Goal: Task Accomplishment & Management: Manage account settings

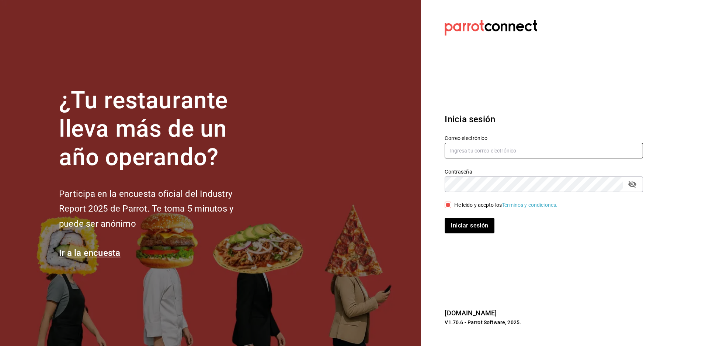
click at [445, 218] on button "Iniciar sesión" at bounding box center [469, 225] width 49 height 15
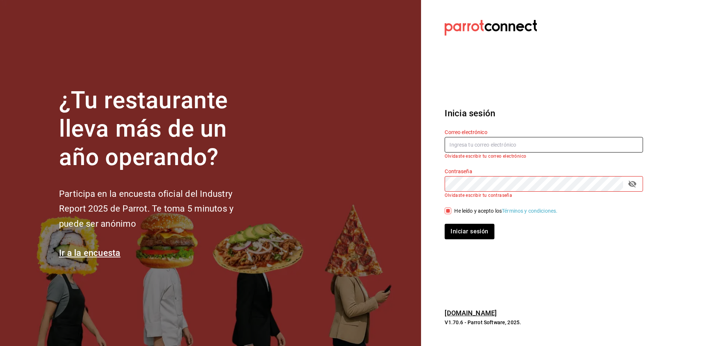
type input "[EMAIL_ADDRESS][DOMAIN_NAME]"
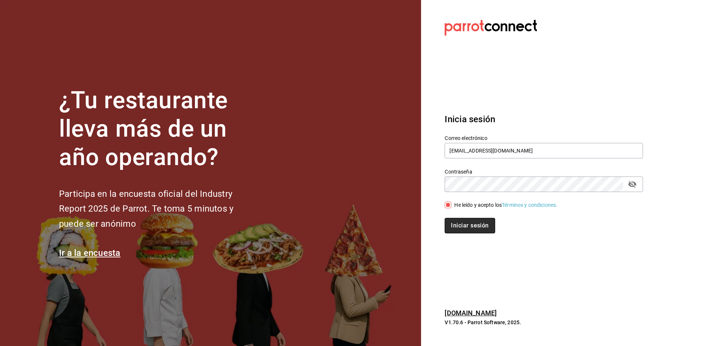
click at [475, 229] on button "Iniciar sesión" at bounding box center [470, 225] width 50 height 15
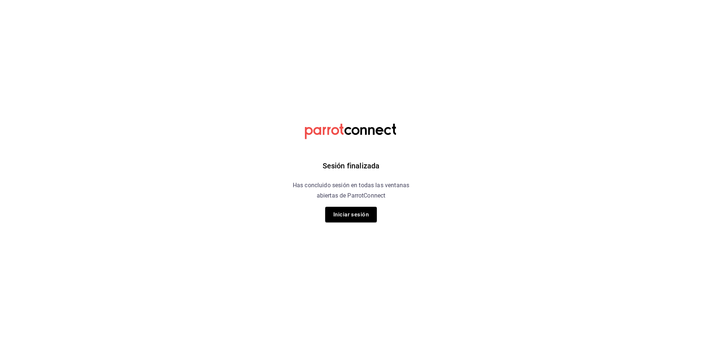
click at [419, 14] on div "Sesión finalizada Has concluido sesión en todas las ventanas abiertas de Parrot…" at bounding box center [351, 173] width 186 height 346
click at [346, 216] on button "Iniciar sesión" at bounding box center [351, 214] width 52 height 15
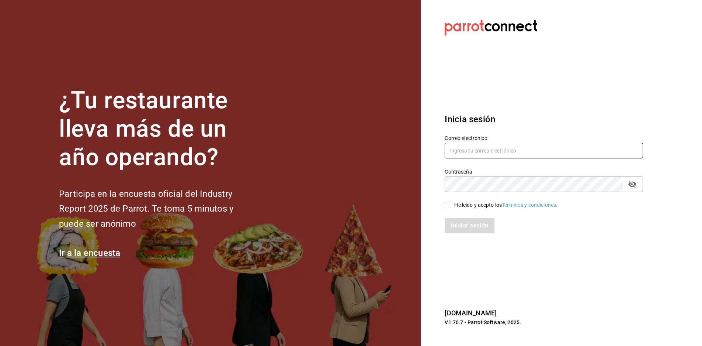
click at [506, 153] on input "text" at bounding box center [544, 150] width 198 height 15
type input "paopalzg@gmail.com"
click at [447, 205] on input "He leído y acepto los Términos y condiciones." at bounding box center [448, 204] width 7 height 7
checkbox input "true"
click at [454, 231] on button "Iniciar sesión" at bounding box center [470, 225] width 50 height 15
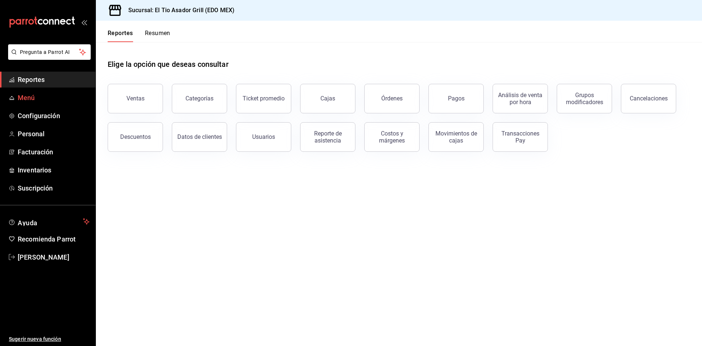
click at [21, 100] on span "Menú" at bounding box center [54, 98] width 72 height 10
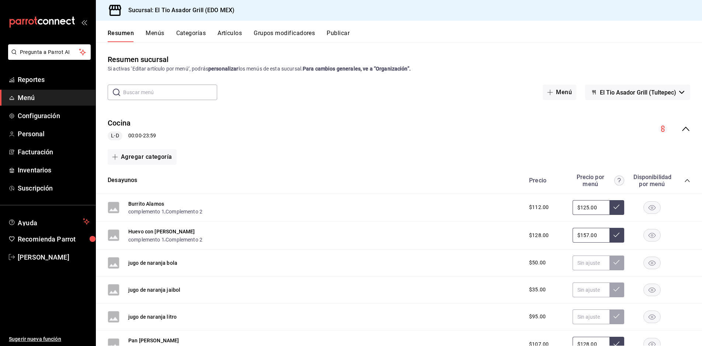
click at [200, 35] on button "Categorías" at bounding box center [191, 36] width 30 height 13
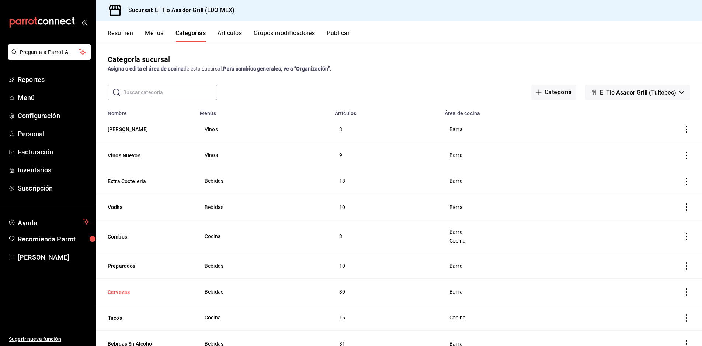
click at [122, 290] on button "Cervezas" at bounding box center [145, 291] width 74 height 7
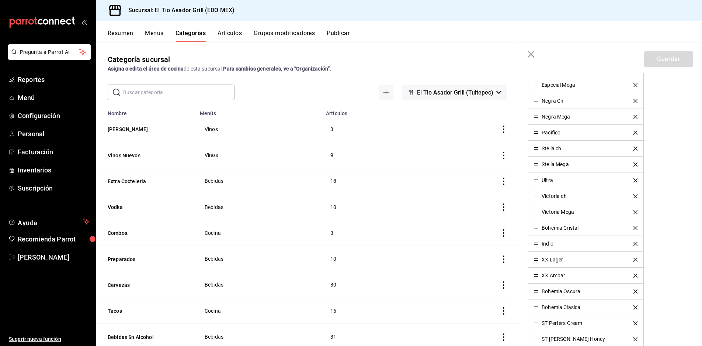
scroll to position [332, 0]
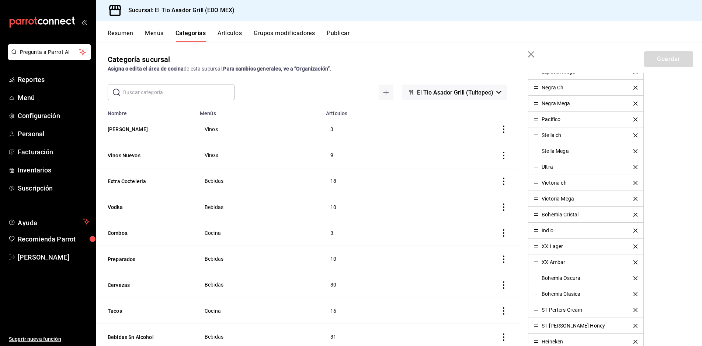
click at [550, 248] on div "XX Lager" at bounding box center [552, 245] width 21 height 5
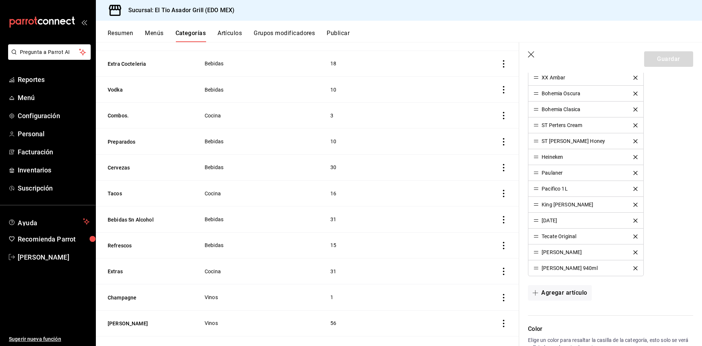
scroll to position [115, 0]
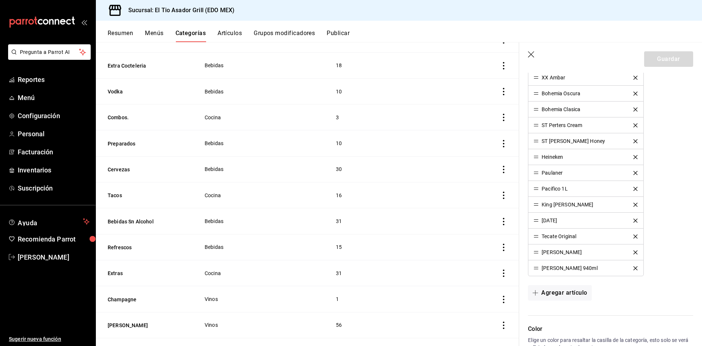
click at [160, 35] on button "Menús" at bounding box center [154, 36] width 18 height 13
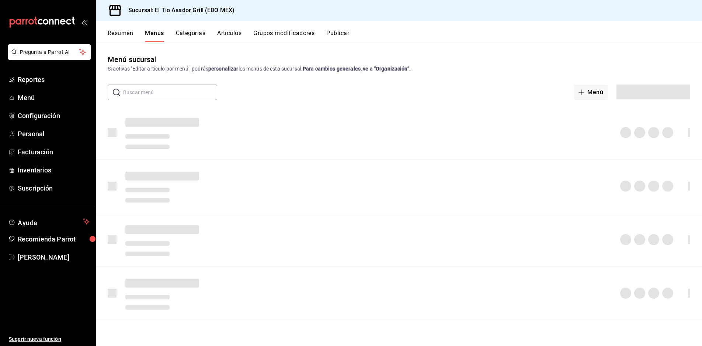
click at [300, 35] on button "Grupos modificadores" at bounding box center [283, 36] width 61 height 13
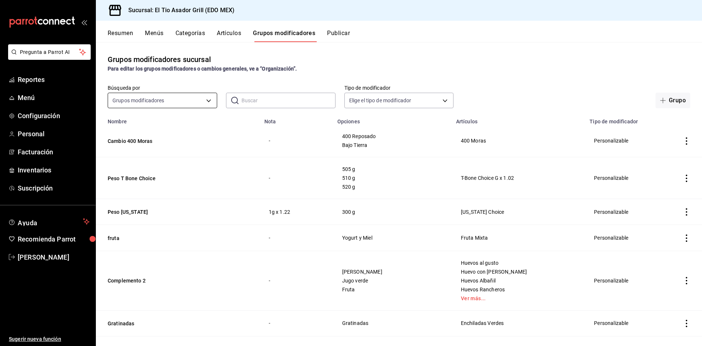
click at [208, 101] on body "Pregunta a Parrot AI Reportes Menú Configuración Personal Facturación Inventari…" at bounding box center [351, 173] width 702 height 346
click at [208, 101] on div at bounding box center [351, 173] width 702 height 346
click at [428, 102] on body "Pregunta a Parrot AI Reportes Menú Configuración Personal Facturación Inventari…" at bounding box center [351, 173] width 702 height 346
click at [428, 102] on div at bounding box center [351, 173] width 702 height 346
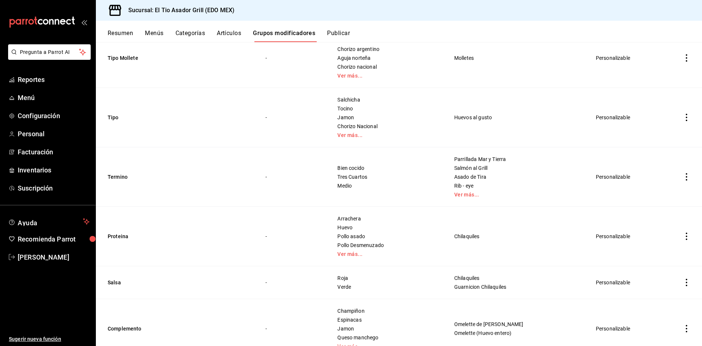
scroll to position [3542, 0]
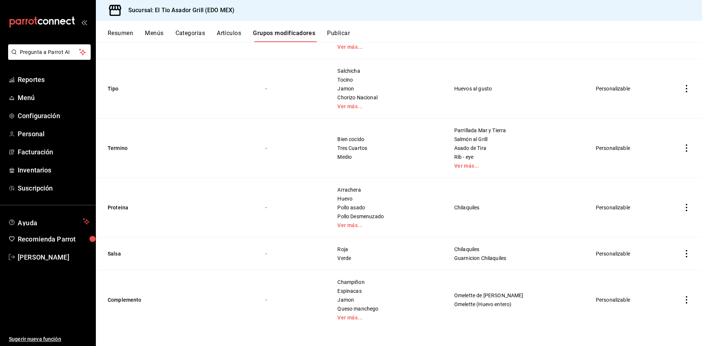
click at [228, 33] on button "Artículos" at bounding box center [229, 36] width 24 height 13
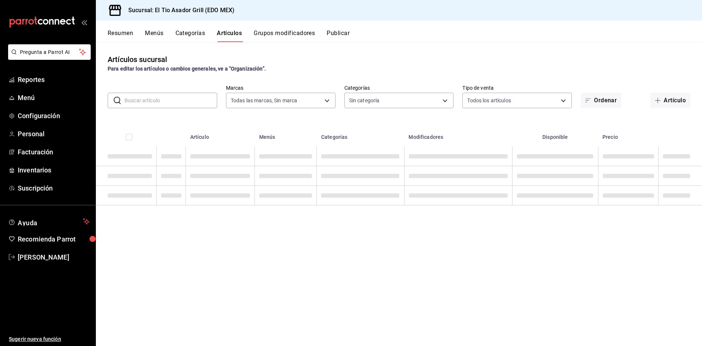
type input "b3a35fad-517b-4bc0-9bfa-f39d008e23c0"
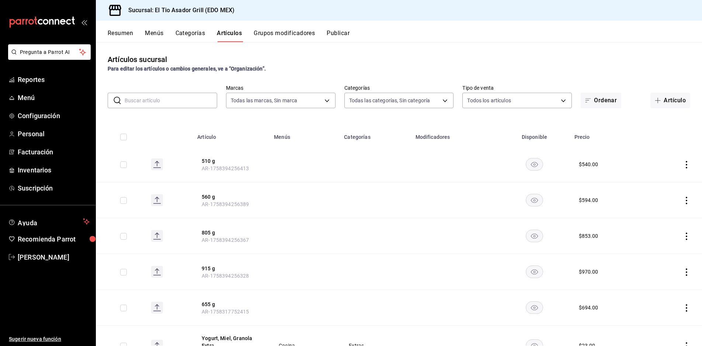
type input "2a3eda75-fbd1-44b0-92e5-ec455d167210,3a82cb98-6625-49b5-96ae-9f824f8f2fe0,4d12d…"
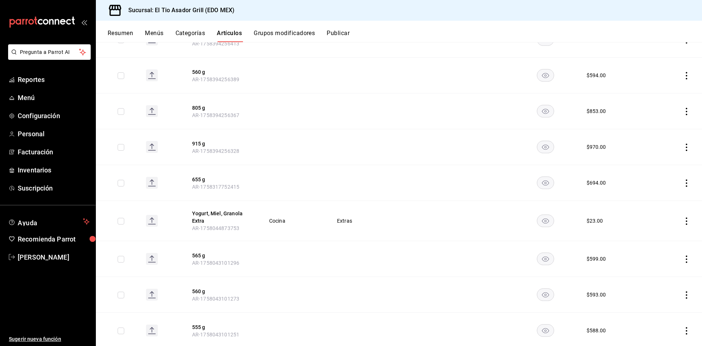
scroll to position [7, 0]
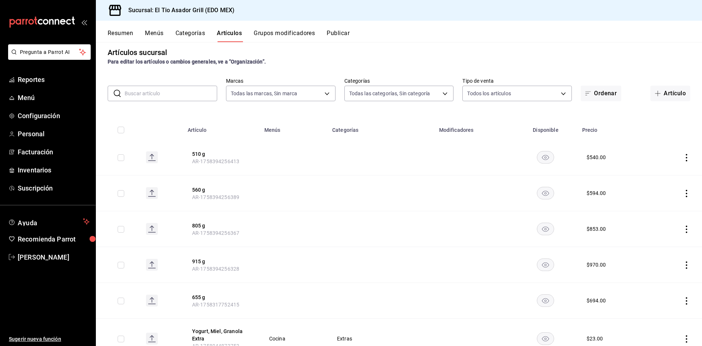
click at [151, 35] on button "Menús" at bounding box center [154, 36] width 18 height 13
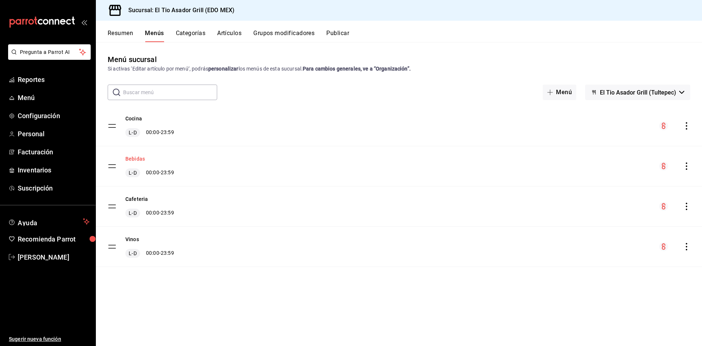
click at [136, 160] on button "Bebidas" at bounding box center [135, 158] width 20 height 7
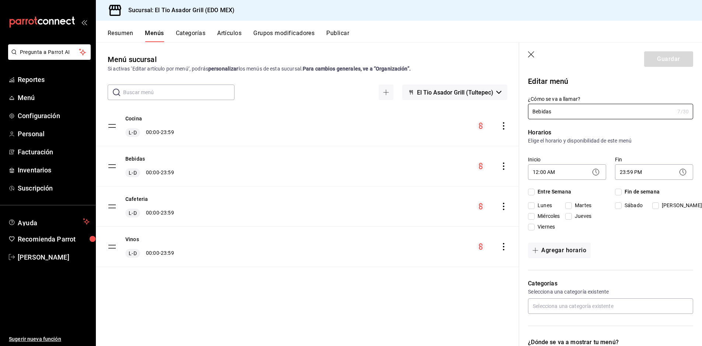
checkbox input "true"
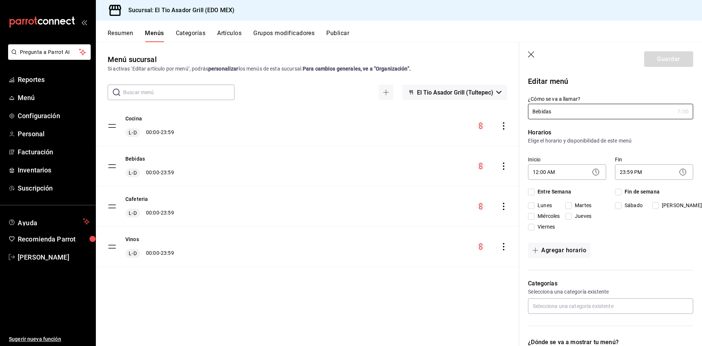
checkbox input "true"
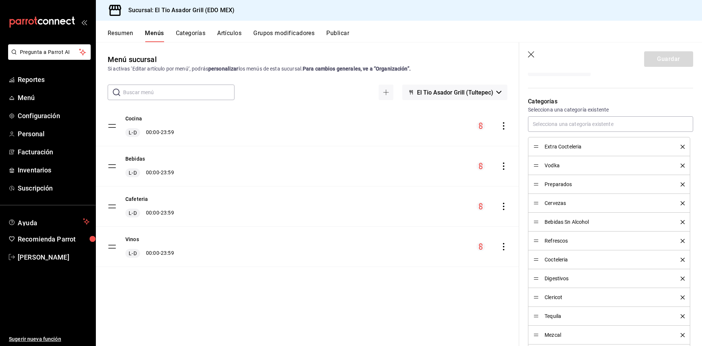
scroll to position [184, 0]
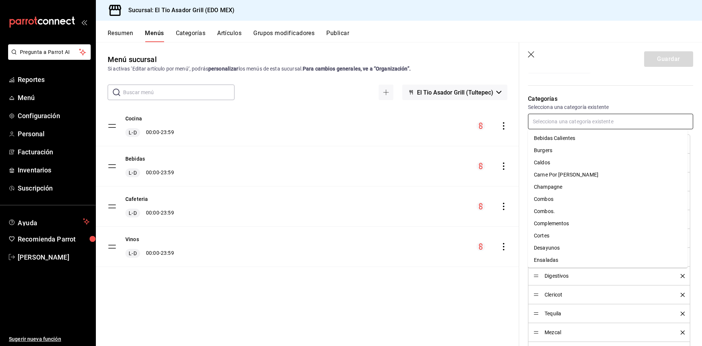
click at [612, 125] on input "text" at bounding box center [610, 121] width 165 height 15
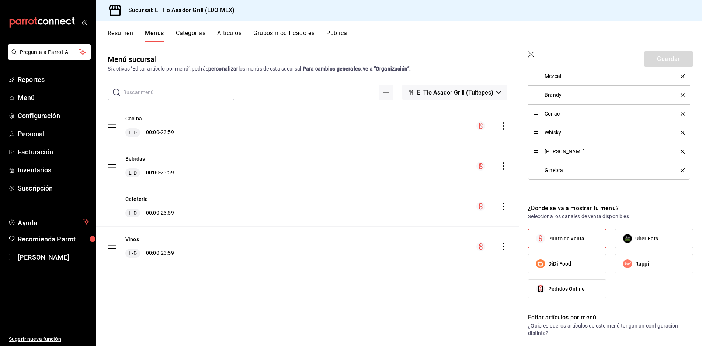
scroll to position [443, 0]
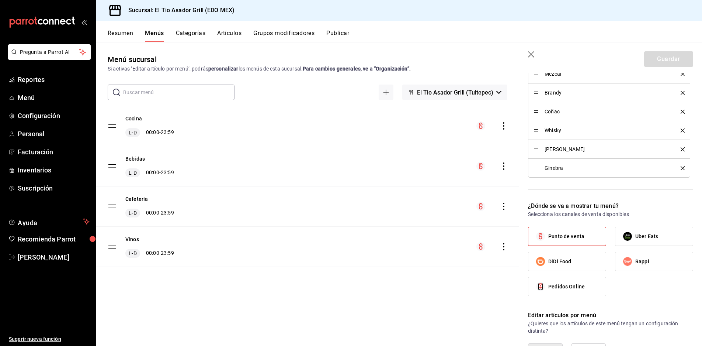
type input "CER"
click at [284, 123] on div "Cocina [PERSON_NAME] 00:00 - 23:59" at bounding box center [307, 126] width 423 height 40
click at [136, 160] on button "Bebidas" at bounding box center [135, 158] width 20 height 7
click at [531, 55] on icon "button" at bounding box center [531, 54] width 7 height 7
checkbox input "false"
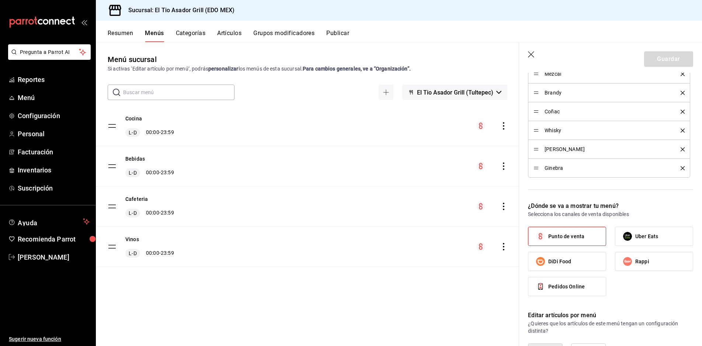
type input "1758397498174"
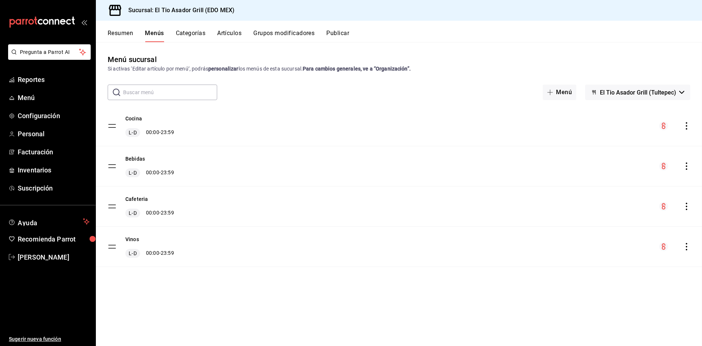
checkbox input "false"
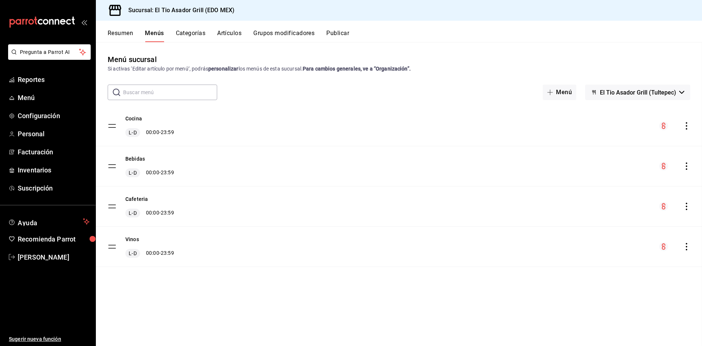
checkbox input "false"
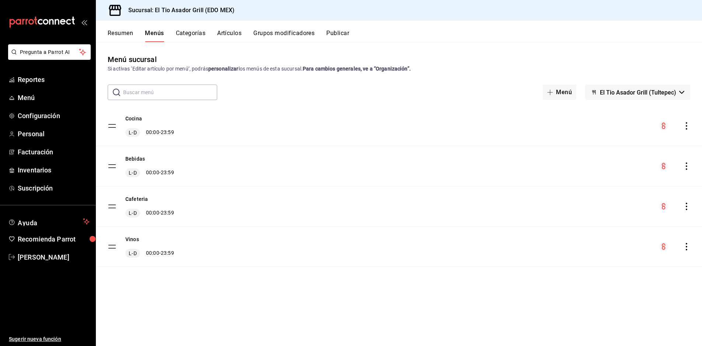
click at [227, 36] on button "Artículos" at bounding box center [229, 36] width 24 height 13
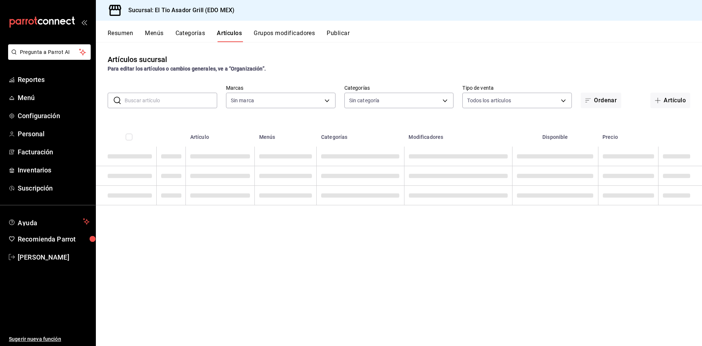
click at [187, 98] on input "text" at bounding box center [171, 100] width 93 height 15
type input "X"
type input "b3a35fad-517b-4bc0-9bfa-f39d008e23c0"
type input "XX"
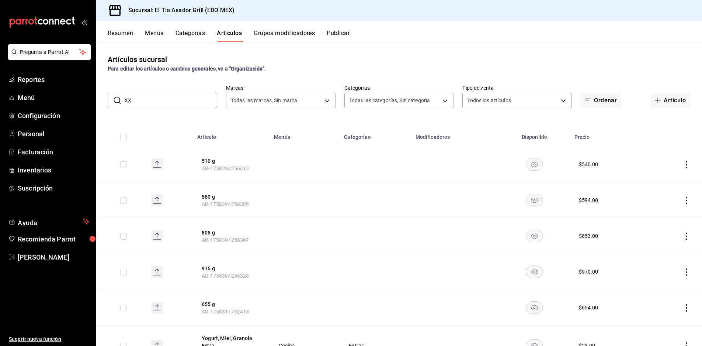
type input "2a3eda75-fbd1-44b0-92e5-ec455d167210,3a82cb98-6625-49b5-96ae-9f824f8f2fe0,4d12d…"
type input "XX"
click at [187, 98] on input "XX" at bounding box center [171, 100] width 93 height 15
click at [153, 32] on button "Menús" at bounding box center [154, 36] width 18 height 13
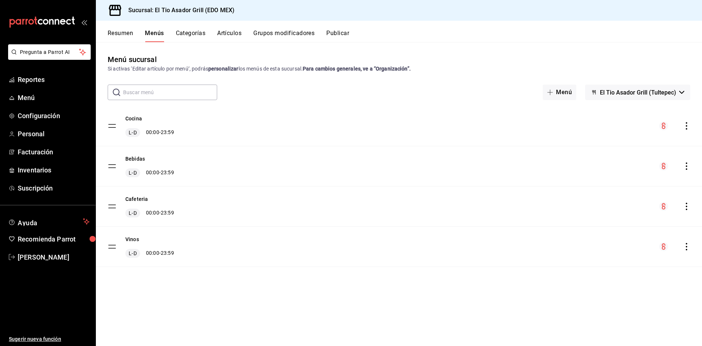
click at [200, 35] on button "Categorías" at bounding box center [191, 36] width 30 height 13
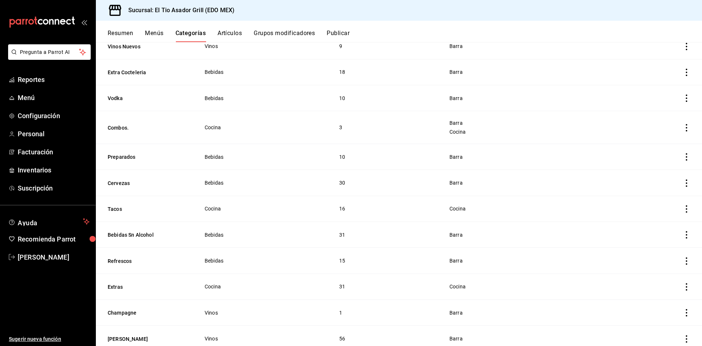
scroll to position [111, 0]
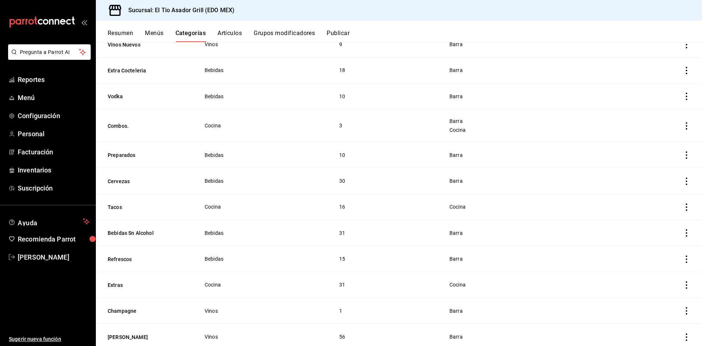
click at [678, 184] on td "categoriesTable" at bounding box center [651, 181] width 101 height 26
click at [683, 178] on icon "actions" at bounding box center [686, 180] width 7 height 7
click at [169, 187] on div at bounding box center [351, 173] width 702 height 346
click at [120, 179] on button "Cervezas" at bounding box center [145, 180] width 74 height 7
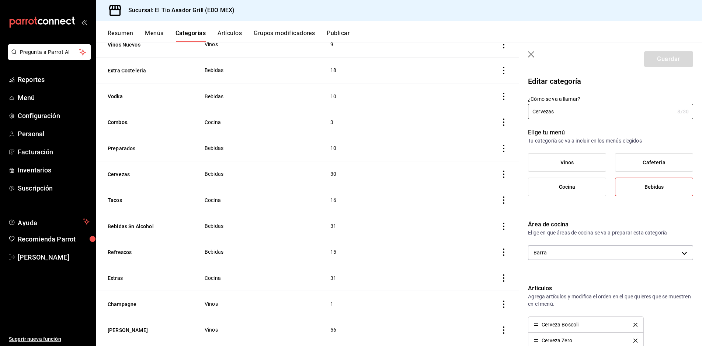
click at [238, 35] on button "Artículos" at bounding box center [230, 36] width 24 height 13
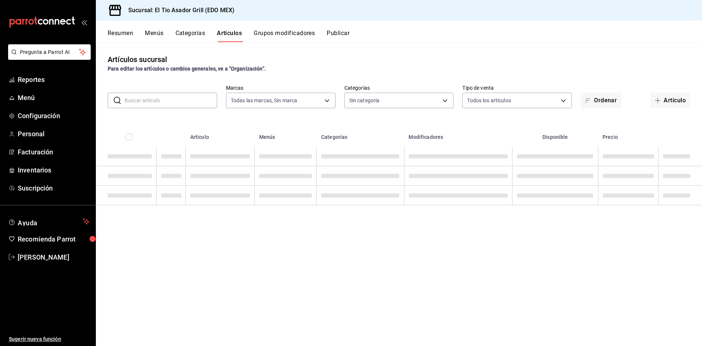
type input "b3a35fad-517b-4bc0-9bfa-f39d008e23c0"
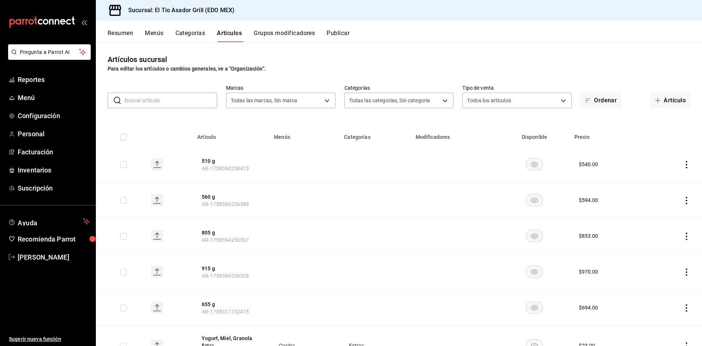
type input "2a3eda75-fbd1-44b0-92e5-ec455d167210,3a82cb98-6625-49b5-96ae-9f824f8f2fe0,4d12d…"
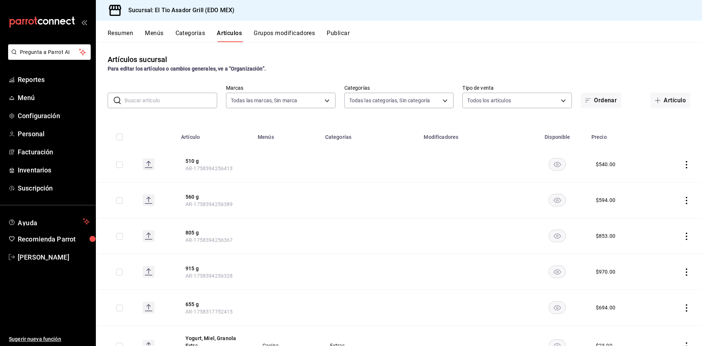
click at [152, 100] on input "text" at bounding box center [171, 100] width 93 height 15
type input "XX"
click at [308, 97] on body "Pregunta a Parrot AI Reportes Menú Configuración Personal Facturación Inventari…" at bounding box center [351, 173] width 702 height 346
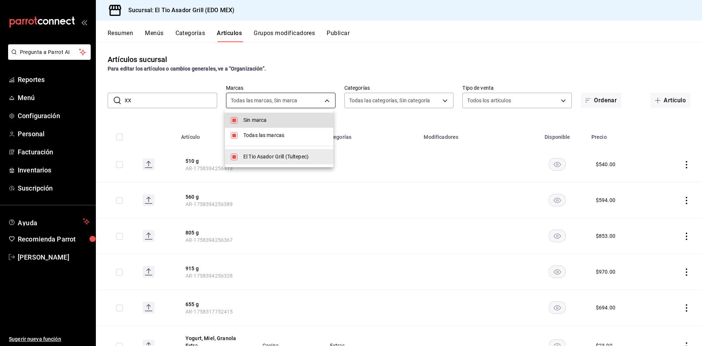
click at [308, 97] on div at bounding box center [351, 173] width 702 height 346
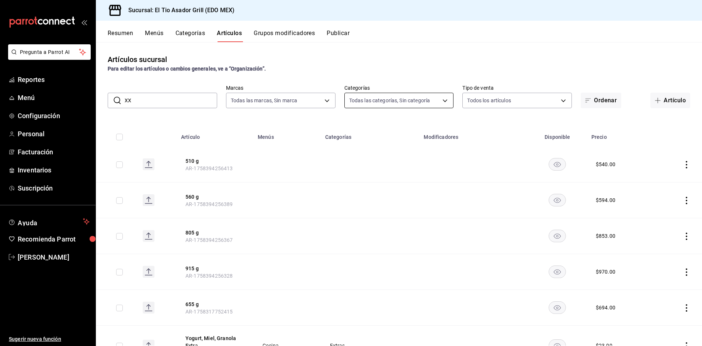
click at [386, 100] on body "Pregunta a Parrot AI Reportes Menú Configuración Personal Facturación Inventari…" at bounding box center [351, 173] width 702 height 346
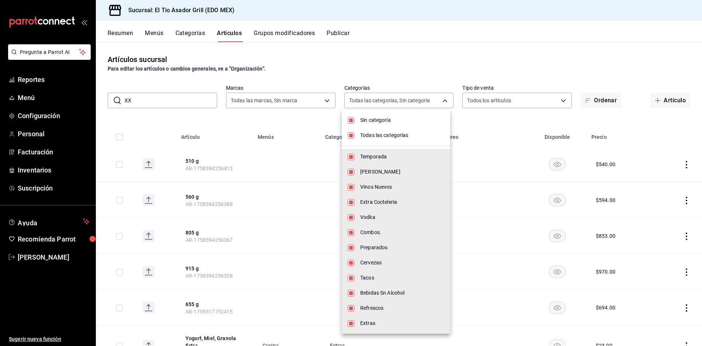
click at [385, 265] on span "Cervezas" at bounding box center [402, 263] width 84 height 8
type input "2a3eda75-fbd1-44b0-92e5-ec455d167210,3a82cb98-6625-49b5-96ae-9f824f8f2fe0,4d12d…"
checkbox input "false"
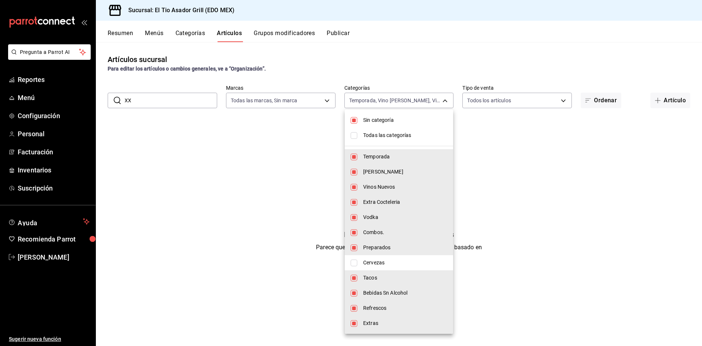
click at [148, 97] on div at bounding box center [351, 173] width 702 height 346
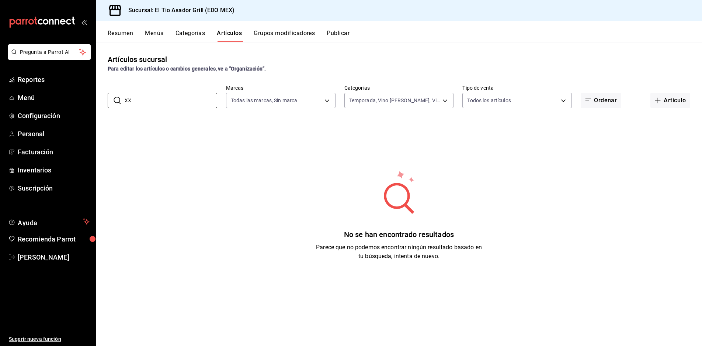
click at [149, 101] on input "XX" at bounding box center [171, 100] width 93 height 15
type input "X"
click at [428, 105] on body "Pregunta a Parrot AI Reportes Menú Configuración Personal Facturación Inventari…" at bounding box center [351, 173] width 702 height 346
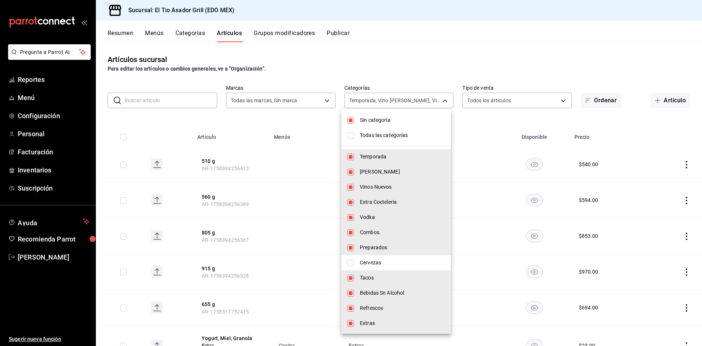
click at [380, 262] on span "Cervezas" at bounding box center [402, 263] width 85 height 8
type input "2a3eda75-fbd1-44b0-92e5-ec455d167210,3a82cb98-6625-49b5-96ae-9f824f8f2fe0,4d12d…"
checkbox input "true"
click at [492, 102] on div at bounding box center [351, 173] width 702 height 346
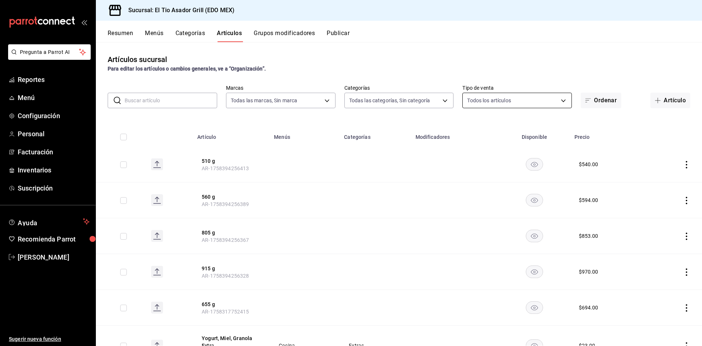
click at [495, 103] on body "Pregunta a Parrot AI Reportes Menú Configuración Personal Facturación Inventari…" at bounding box center [351, 173] width 702 height 346
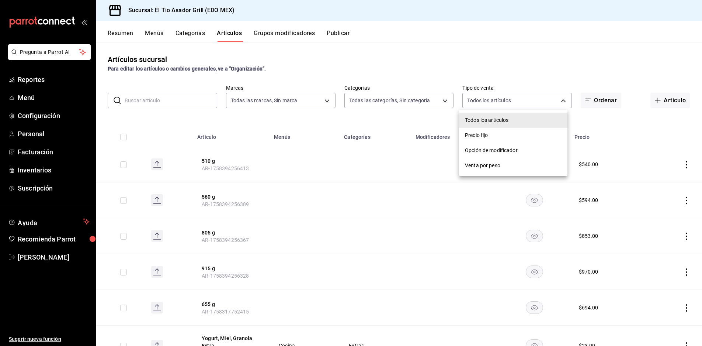
click at [493, 153] on span "Opción de modificador" at bounding box center [513, 150] width 97 height 8
type input "WITHOUT_INDEPENDENT_SALE"
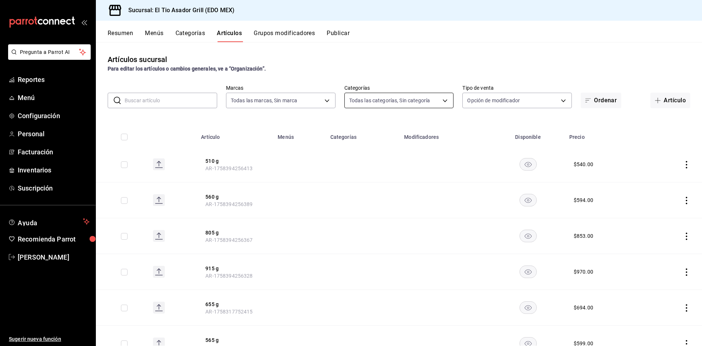
click at [413, 101] on body "Pregunta a Parrot AI Reportes Menú Configuración Personal Facturación Inventari…" at bounding box center [351, 173] width 702 height 346
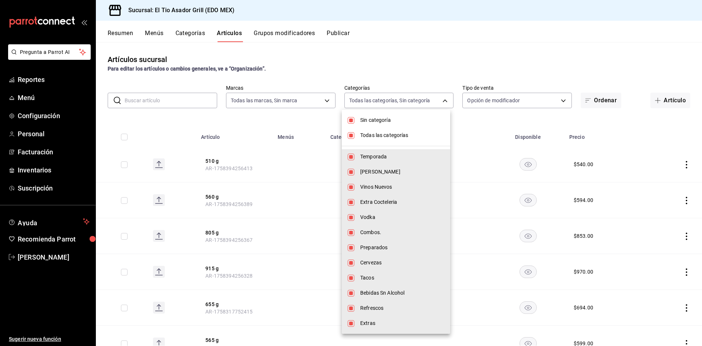
click at [375, 262] on span "Cervezas" at bounding box center [402, 263] width 84 height 8
type input "2a3eda75-fbd1-44b0-92e5-ec455d167210,3a82cb98-6625-49b5-96ae-9f824f8f2fe0,4d12d…"
checkbox input "false"
click at [350, 264] on input "checkbox" at bounding box center [351, 262] width 7 height 7
checkbox input "true"
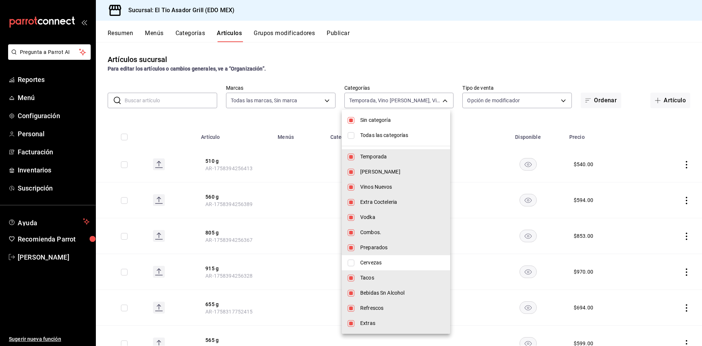
type input "2a3eda75-fbd1-44b0-92e5-ec455d167210,3a82cb98-6625-49b5-96ae-9f824f8f2fe0,4d12d…"
checkbox input "true"
click at [350, 156] on input "checkbox" at bounding box center [351, 156] width 7 height 7
checkbox input "false"
type input "3a82cb98-6625-49b5-96ae-9f824f8f2fe0,4d12d1d1-ff6e-488e-a06b-4f01638665c3,dd9de…"
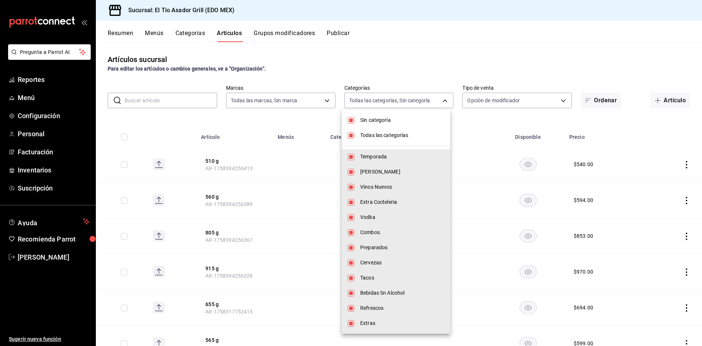
checkbox input "false"
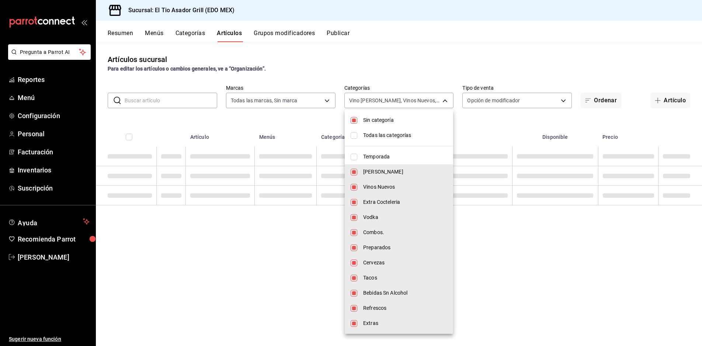
click at [352, 174] on input "checkbox" at bounding box center [354, 172] width 7 height 7
checkbox input "false"
type input "4d12d1d1-ff6e-488e-a06b-4f01638665c3,dd9dee22-d1b6-49f5-a350-fb0b7e4a6fba,6e013…"
click at [354, 190] on input "checkbox" at bounding box center [354, 187] width 7 height 7
checkbox input "false"
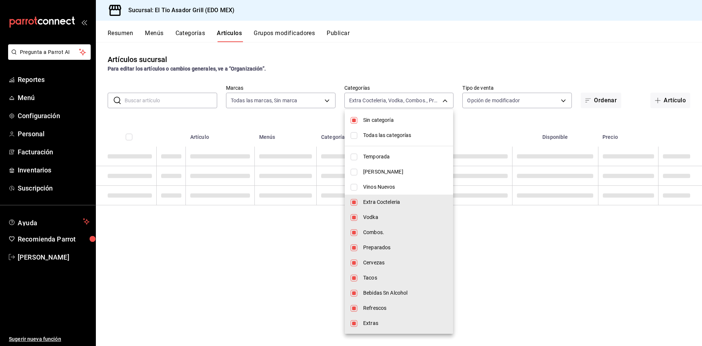
click at [354, 202] on li "Extra Cocteleria" at bounding box center [399, 201] width 108 height 15
type input "6e013384-c398-4805-8a0b-db66cf8206ff,39a7151f-1e6a-4aa8-a26b-596958e8271b,d8f41…"
checkbox input "false"
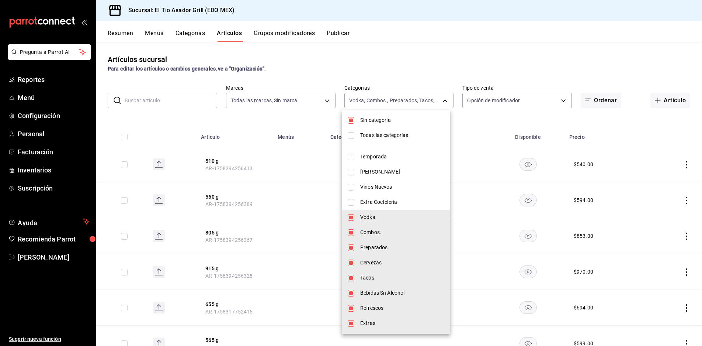
click at [353, 218] on input "checkbox" at bounding box center [351, 217] width 7 height 7
checkbox input "false"
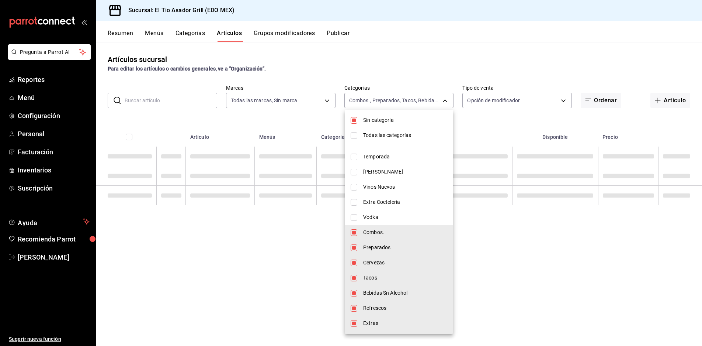
click at [355, 236] on li "Combos." at bounding box center [399, 232] width 108 height 15
type input "d8f41ae0-d182-49cf-be05-377f01ec569b,90cfbc01-40b1-485c-b0a3-f890ec8ef8ae,70d00…"
checkbox input "false"
click at [356, 248] on input "checkbox" at bounding box center [354, 247] width 7 height 7
checkbox input "false"
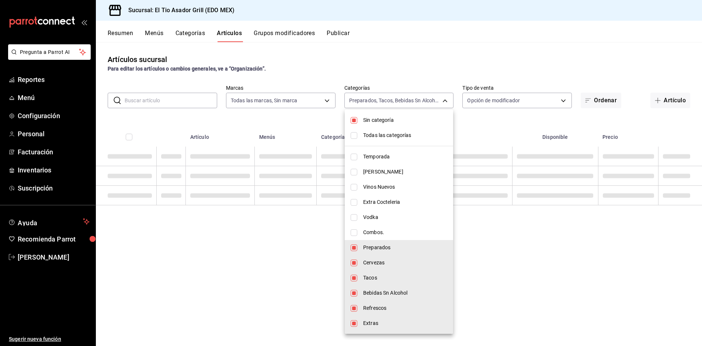
type input "90cfbc01-40b1-485c-b0a3-f890ec8ef8ae,70d00c7a-90c6-4c3a-ad32-165446880255,dcf45…"
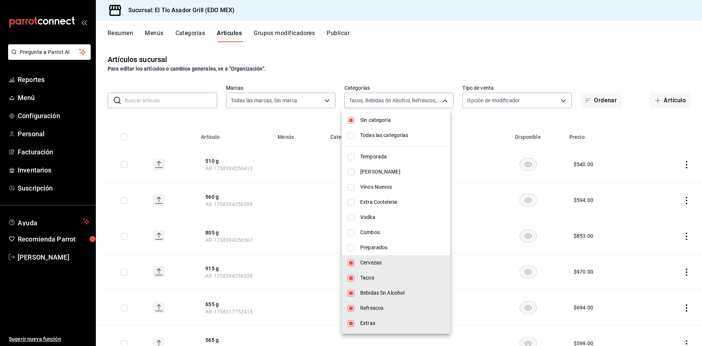
click at [354, 278] on input "checkbox" at bounding box center [351, 277] width 7 height 7
checkbox input "false"
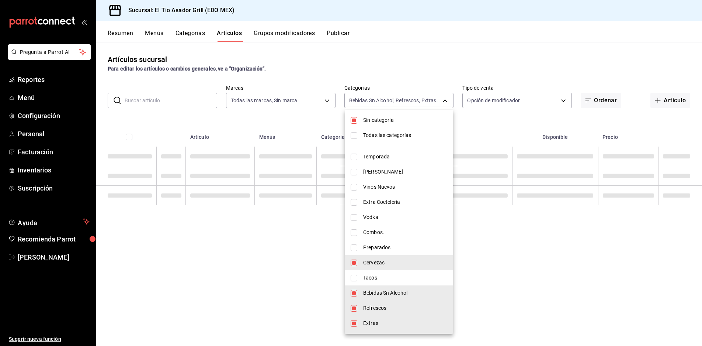
type input "70d00c7a-90c6-4c3a-ad32-165446880255,dcf458c6-3f0a-4509-a360-4a6d79958a47,463df…"
click at [353, 294] on input "checkbox" at bounding box center [354, 293] width 7 height 7
checkbox input "false"
type input "dcf458c6-3f0a-4509-a360-4a6d79958a47,463dfdcb-0a43-43fb-b79c-939811c165fa,aff47…"
click at [357, 310] on input "checkbox" at bounding box center [354, 308] width 7 height 7
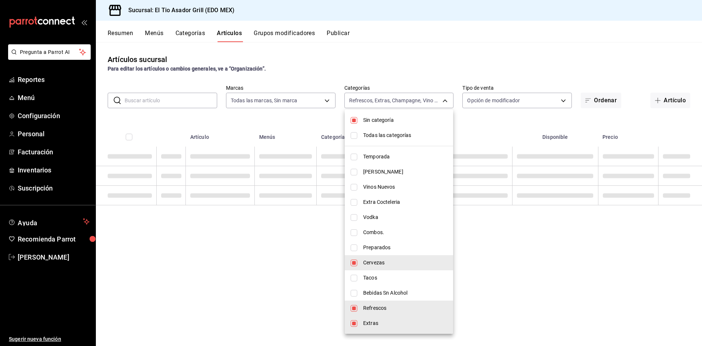
checkbox input "false"
type input "463dfdcb-0a43-43fb-b79c-939811c165fa,aff471aa-5237-4de4-85c8-72b95933c7f6,34e2e…"
drag, startPoint x: 354, startPoint y: 325, endPoint x: 485, endPoint y: 176, distance: 198.1
click at [354, 325] on input "checkbox" at bounding box center [354, 323] width 7 height 7
checkbox input "false"
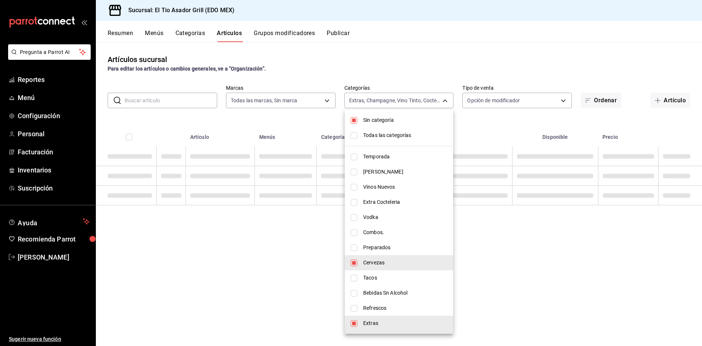
type input "aff471aa-5237-4de4-85c8-72b95933c7f6,34e2ed82-7e67-4ca9-88fa-1a1562d0c71f,a9f0a…"
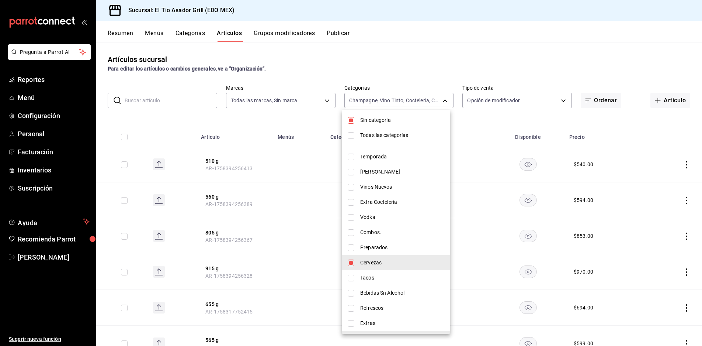
drag, startPoint x: 450, startPoint y: 148, endPoint x: 453, endPoint y: 217, distance: 69.0
click at [453, 217] on div at bounding box center [351, 173] width 702 height 346
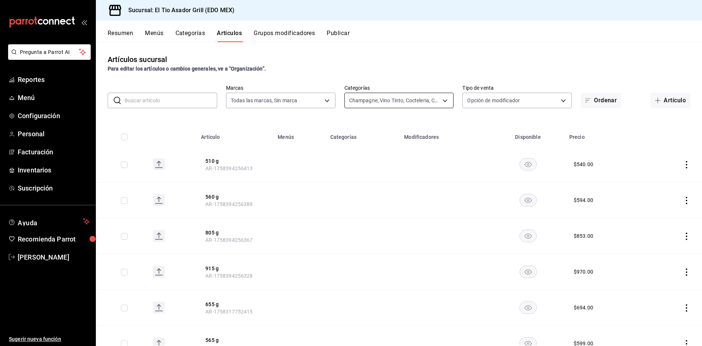
click at [439, 99] on body "Pregunta a Parrot AI Reportes Menú Configuración Personal Facturación Inventari…" at bounding box center [351, 173] width 702 height 346
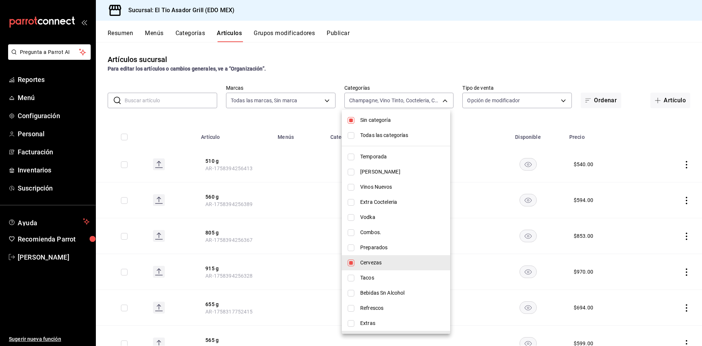
click at [349, 121] on input "checkbox" at bounding box center [351, 120] width 7 height 7
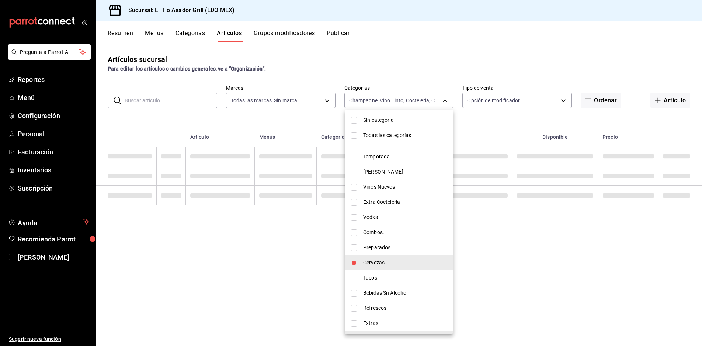
click at [353, 121] on input "checkbox" at bounding box center [354, 120] width 7 height 7
checkbox input "true"
click at [353, 134] on input "checkbox" at bounding box center [354, 135] width 7 height 7
checkbox input "true"
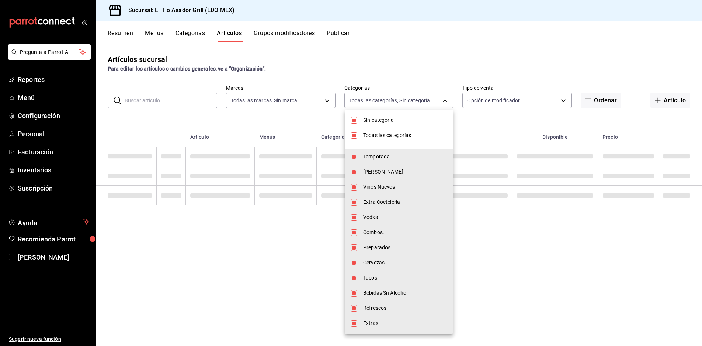
type input "2a3eda75-fbd1-44b0-92e5-ec455d167210,3a82cb98-6625-49b5-96ae-9f824f8f2fe0,4d12d…"
checkbox input "true"
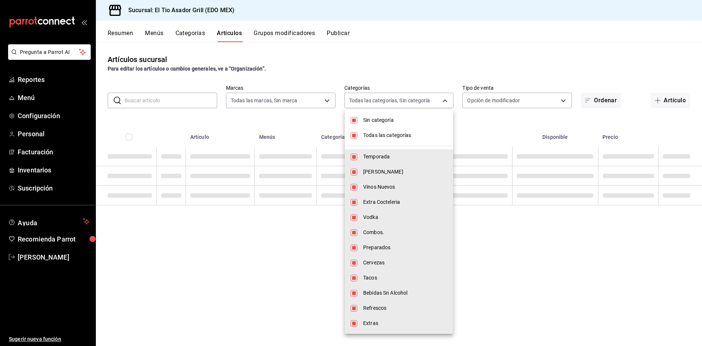
checkbox input "true"
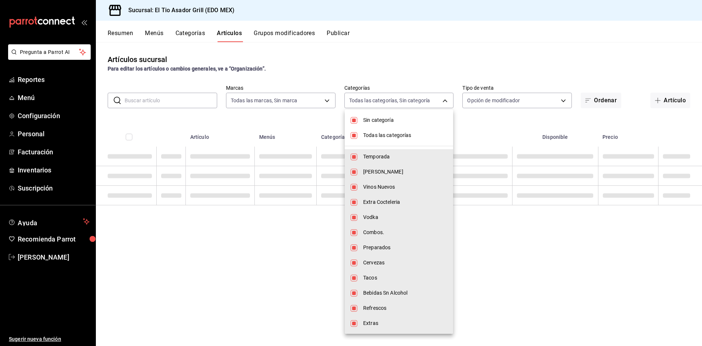
checkbox input "true"
click at [353, 134] on input "checkbox" at bounding box center [354, 135] width 7 height 7
checkbox input "false"
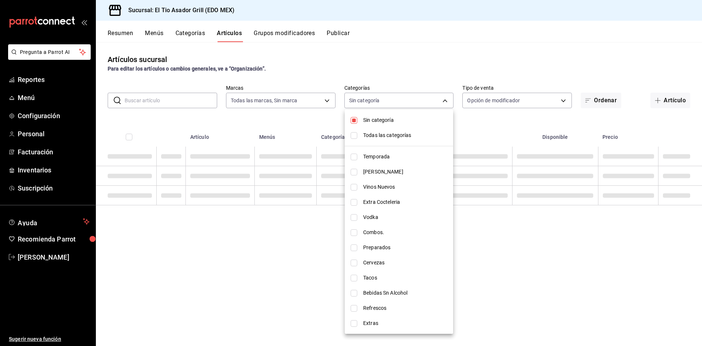
checkbox input "false"
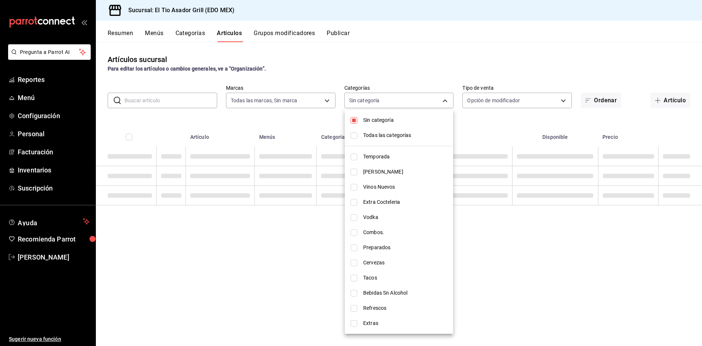
checkbox input "false"
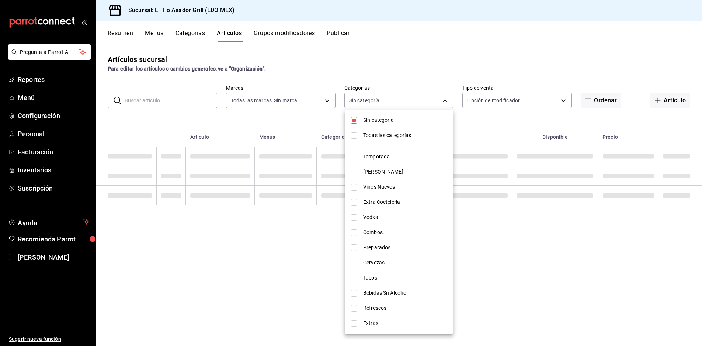
checkbox input "false"
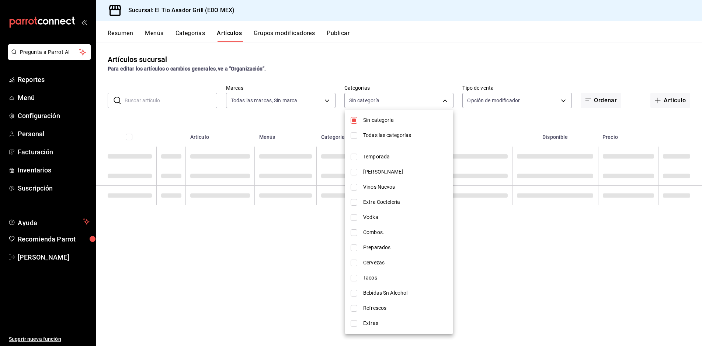
checkbox input "false"
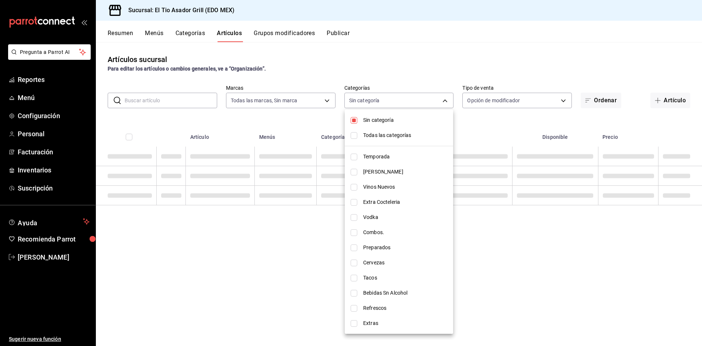
checkbox input "false"
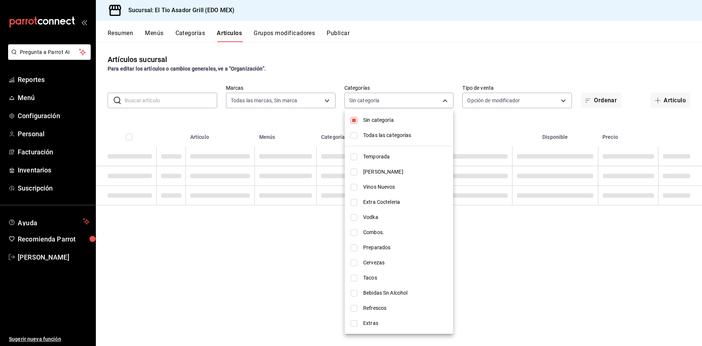
checkbox input "false"
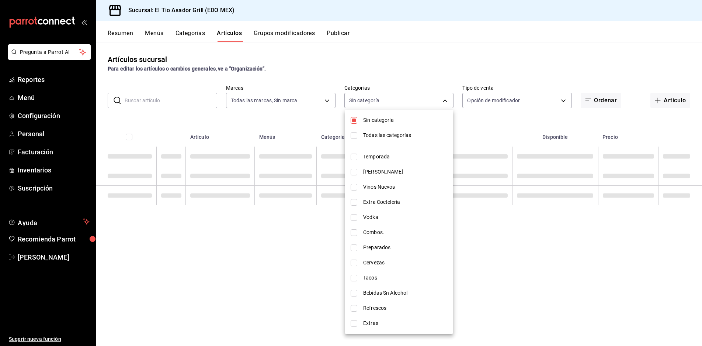
checkbox input "false"
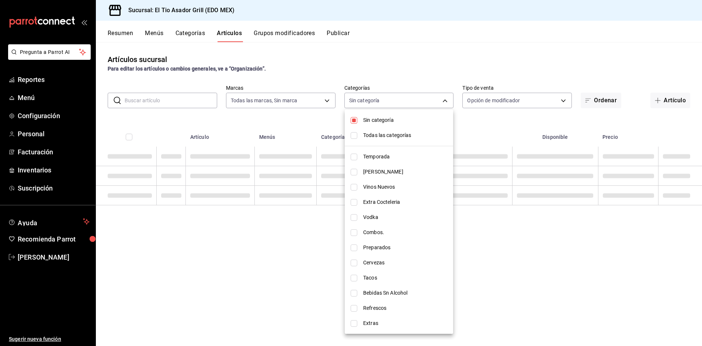
checkbox input "false"
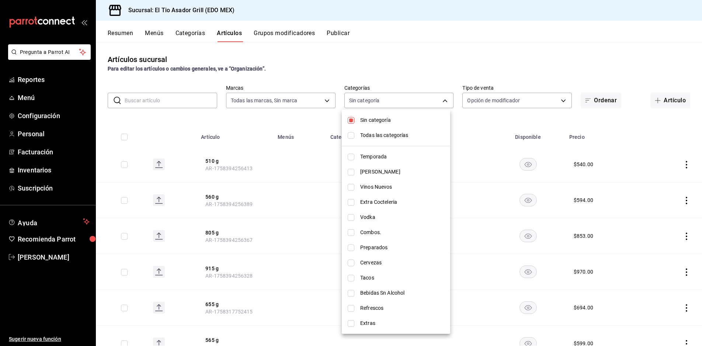
click at [353, 120] on input "checkbox" at bounding box center [351, 120] width 7 height 7
checkbox input "false"
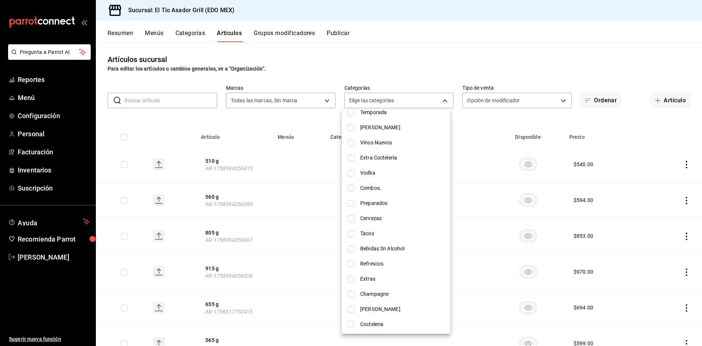
scroll to position [53, 0]
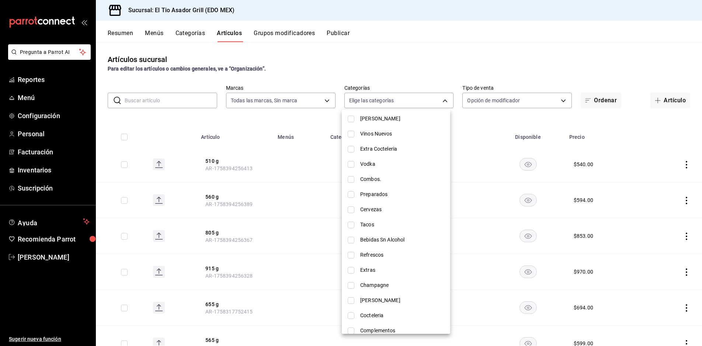
click at [374, 212] on span "Cervezas" at bounding box center [402, 209] width 84 height 8
type input "0aaa28d7-85cd-4811-968e-0448b6da4cf8"
checkbox input "true"
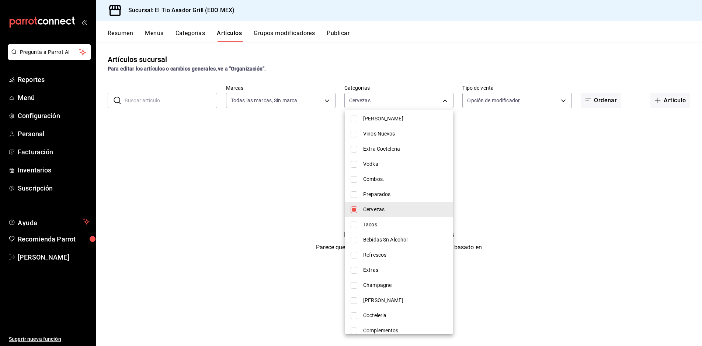
click at [277, 170] on div at bounding box center [351, 173] width 702 height 346
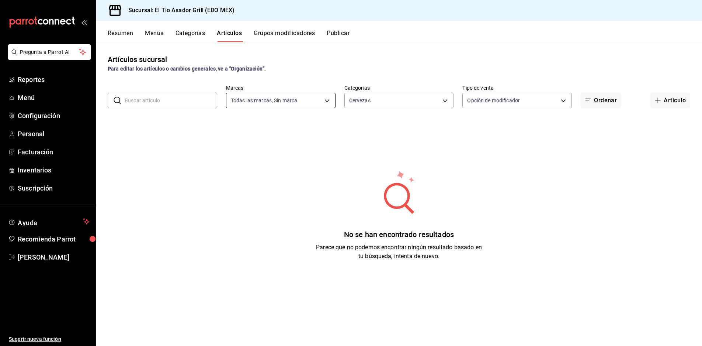
click at [296, 97] on body "Pregunta a Parrot AI Reportes Menú Configuración Personal Facturación Inventari…" at bounding box center [351, 173] width 702 height 346
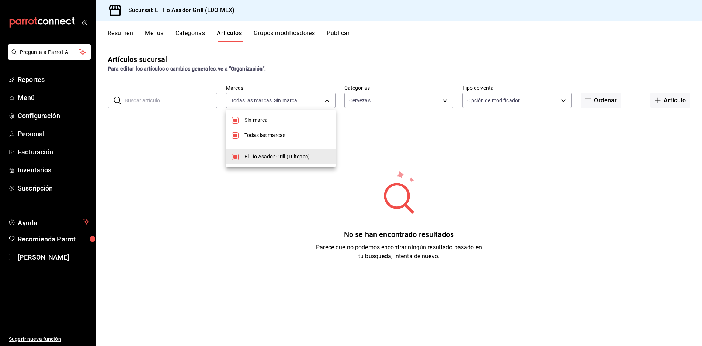
click at [263, 136] on span "Todas las marcas" at bounding box center [287, 135] width 85 height 8
checkbox input "false"
click at [232, 137] on li "Todas las marcas" at bounding box center [281, 135] width 110 height 15
type input "b3a35fad-517b-4bc0-9bfa-f39d008e23c0"
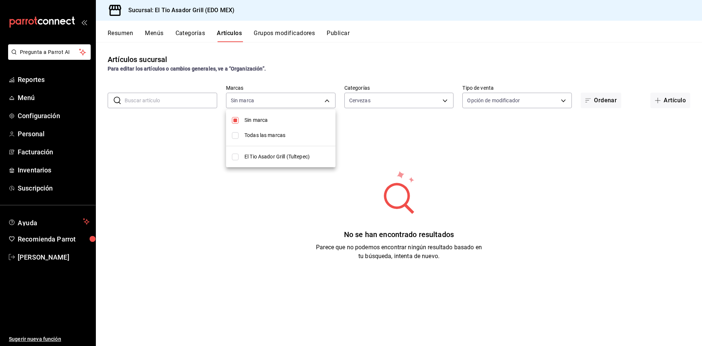
checkbox input "true"
click at [235, 119] on input "checkbox" at bounding box center [235, 120] width 7 height 7
checkbox input "false"
click at [385, 134] on div at bounding box center [351, 173] width 702 height 346
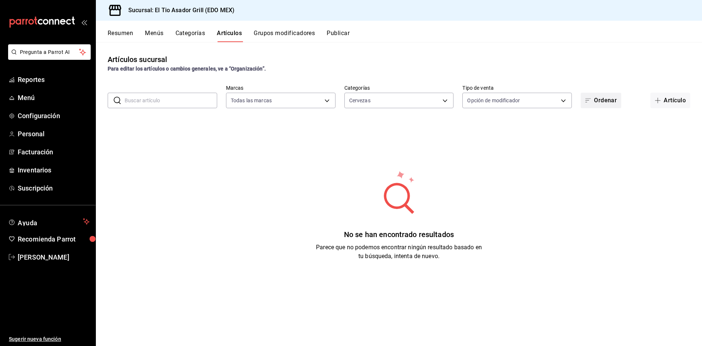
click at [602, 100] on button "Ordenar" at bounding box center [601, 100] width 41 height 15
click at [602, 100] on div at bounding box center [351, 173] width 702 height 346
click at [487, 103] on body "Pregunta a Parrot AI Reportes Menú Configuración Personal Facturación Inventari…" at bounding box center [351, 173] width 702 height 346
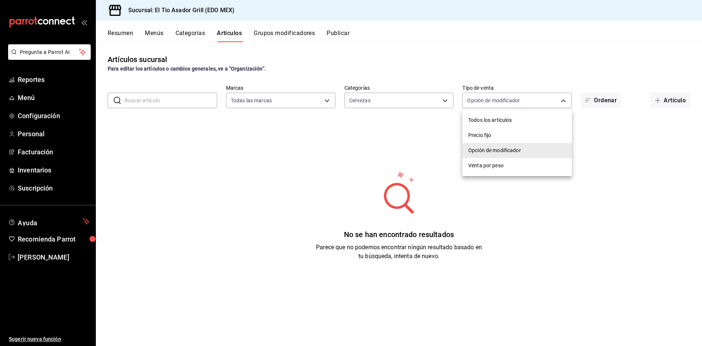
click at [299, 36] on div at bounding box center [351, 173] width 702 height 346
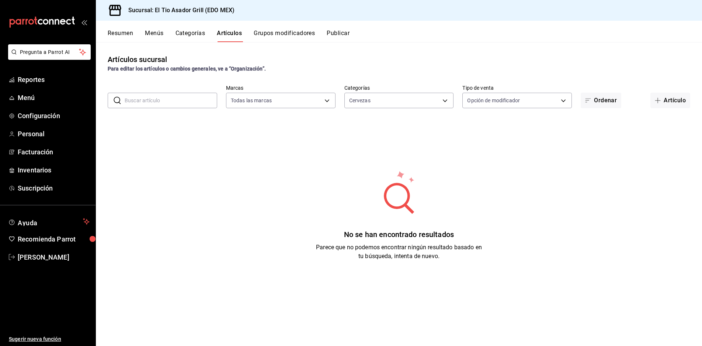
click at [128, 37] on button "Resumen" at bounding box center [120, 36] width 25 height 13
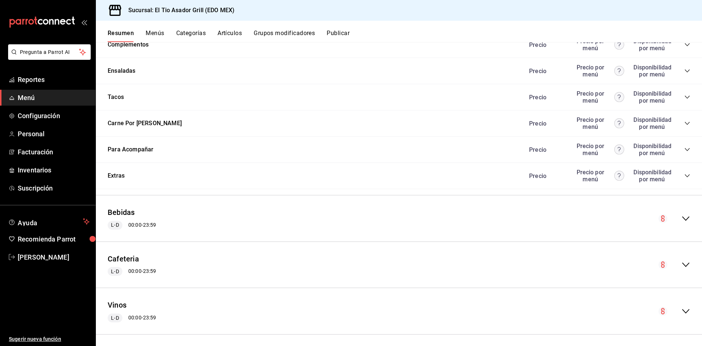
scroll to position [1429, 0]
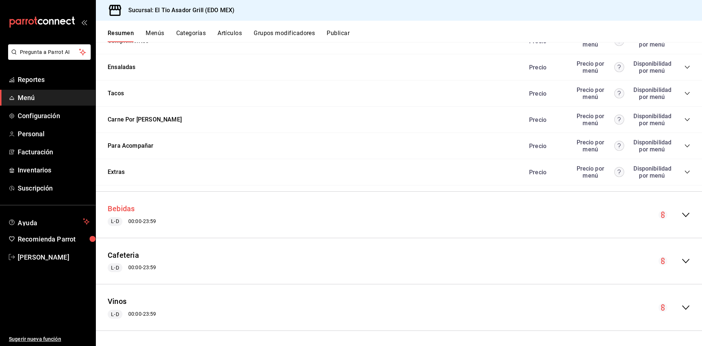
click at [121, 208] on button "Bebidas" at bounding box center [121, 208] width 27 height 11
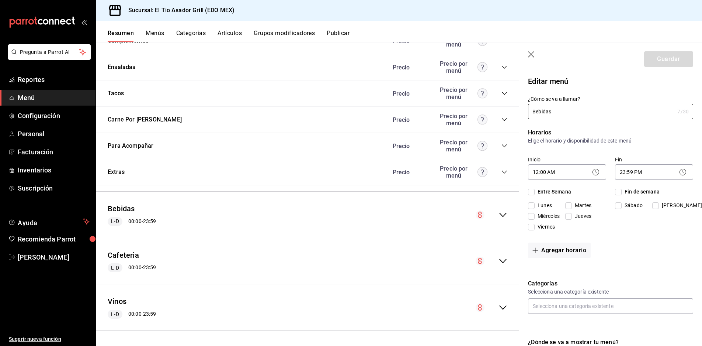
checkbox input "true"
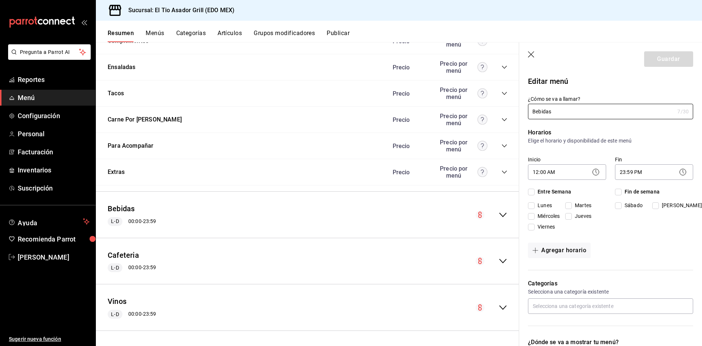
checkbox input "true"
click at [501, 214] on icon "collapse-menu-row" at bounding box center [503, 214] width 9 height 9
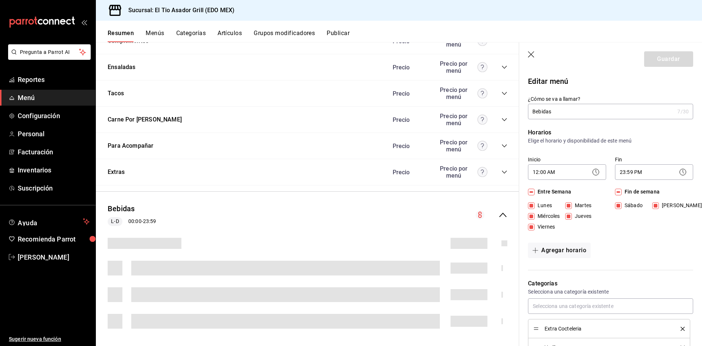
click at [534, 54] on icon "button" at bounding box center [531, 54] width 7 height 7
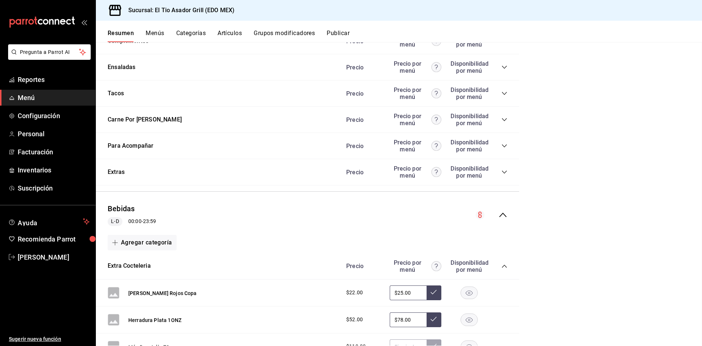
checkbox input "false"
type input "1758397699890"
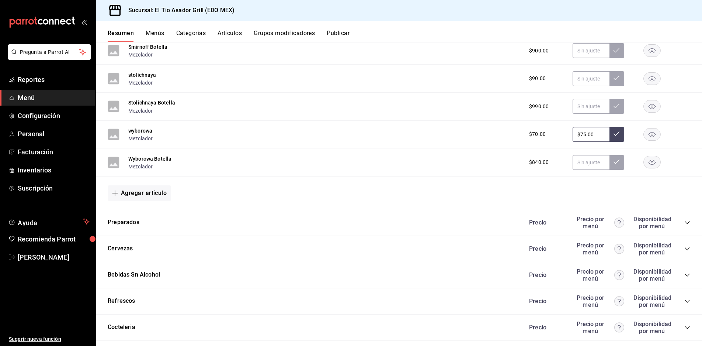
scroll to position [2388, 0]
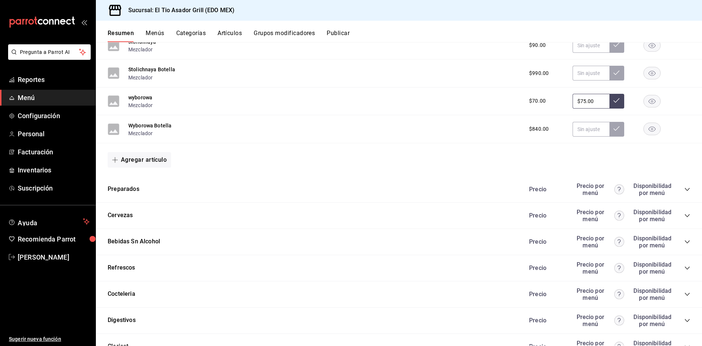
click at [685, 217] on icon "collapse-category-row" at bounding box center [688, 215] width 6 height 6
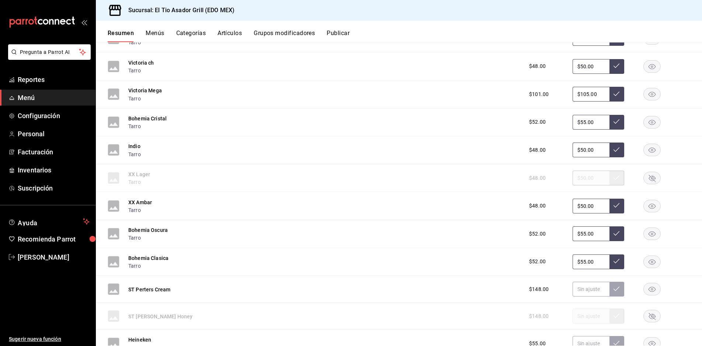
scroll to position [2904, 0]
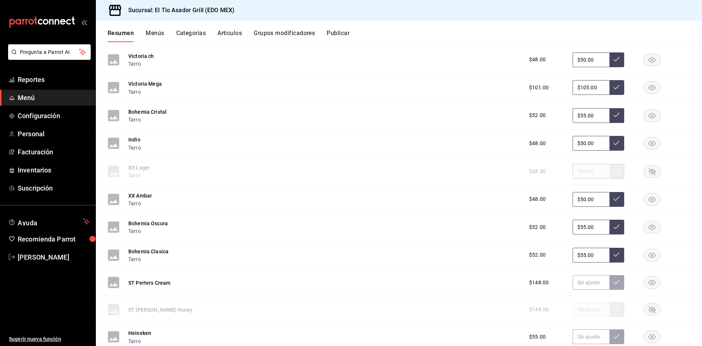
click at [647, 173] on rect "button" at bounding box center [652, 171] width 17 height 12
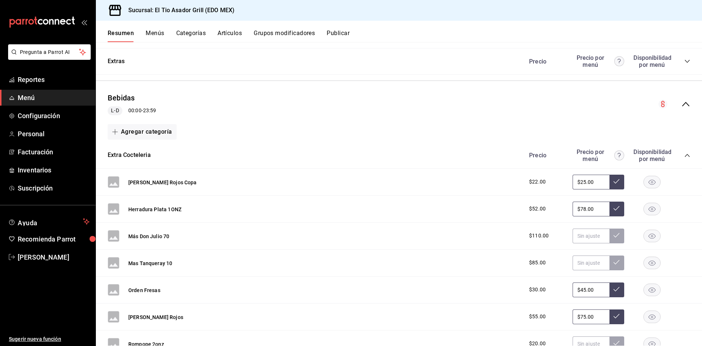
scroll to position [1318, 0]
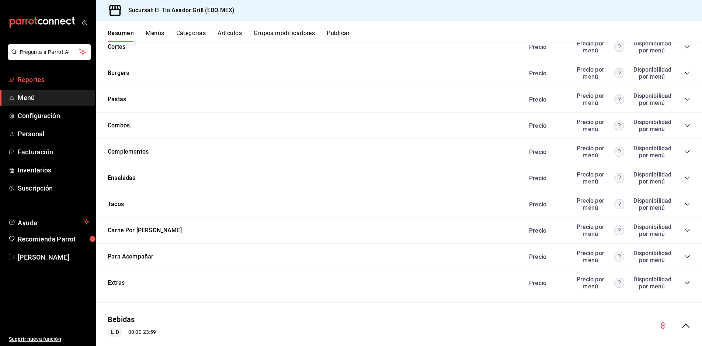
click at [32, 77] on span "Reportes" at bounding box center [54, 80] width 72 height 10
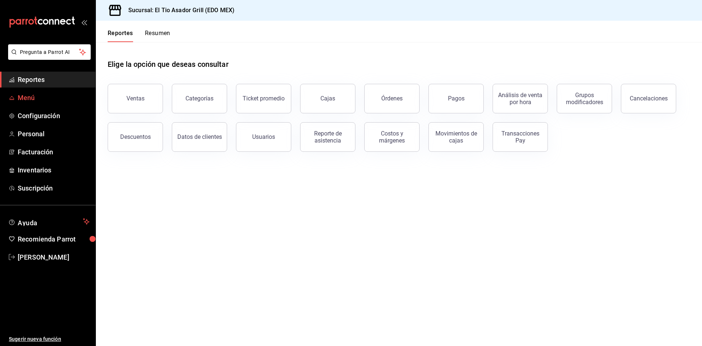
click at [38, 97] on span "Menú" at bounding box center [54, 98] width 72 height 10
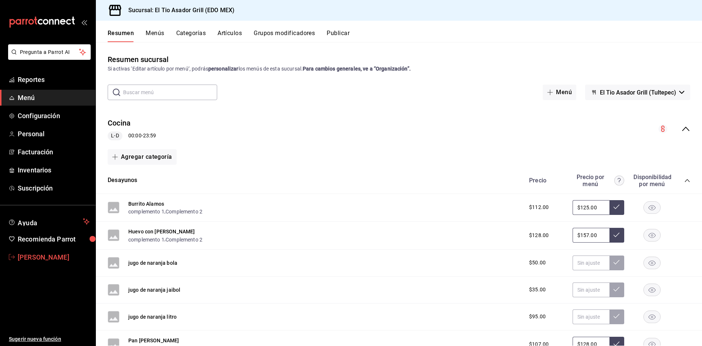
click at [33, 258] on span "[PERSON_NAME]" at bounding box center [54, 257] width 72 height 10
